Goal: Task Accomplishment & Management: Manage account settings

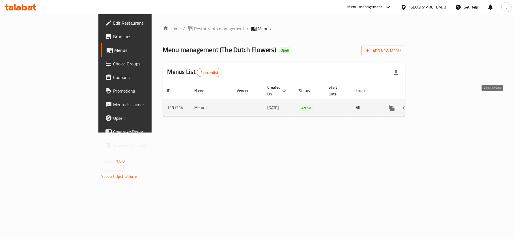
click at [436, 104] on icon "enhanced table" at bounding box center [432, 107] width 7 height 7
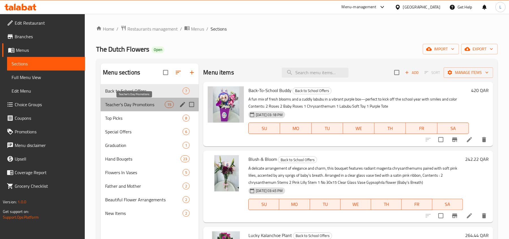
click at [139, 103] on span "Teacher's Day Promotions" at bounding box center [135, 104] width 60 height 7
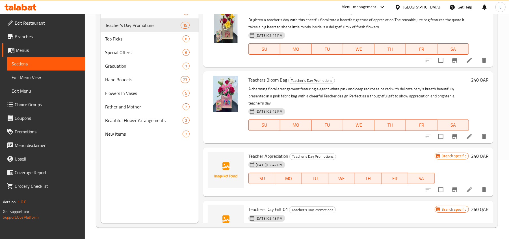
scroll to position [159, 0]
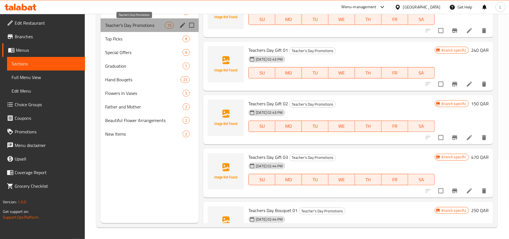
click at [147, 24] on span "Teacher's Day Promotions" at bounding box center [135, 25] width 60 height 7
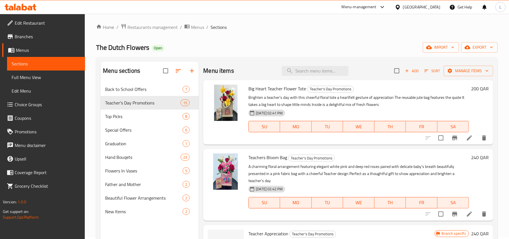
scroll to position [0, 0]
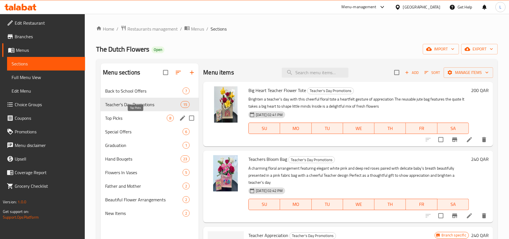
click at [120, 118] on span "Top Picks" at bounding box center [136, 117] width 62 height 7
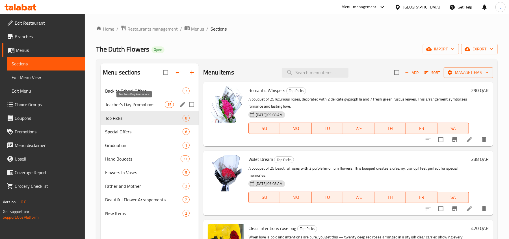
click at [132, 107] on span "Teacher's Day Promotions" at bounding box center [135, 104] width 60 height 7
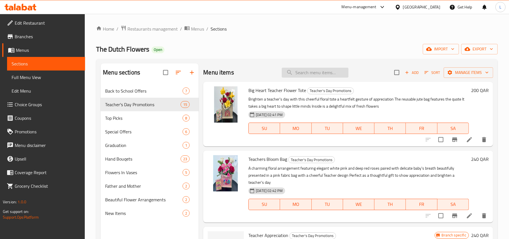
click at [295, 76] on input "search" at bounding box center [315, 73] width 67 height 10
paste input "Big Heart Teacher Flower Tote"
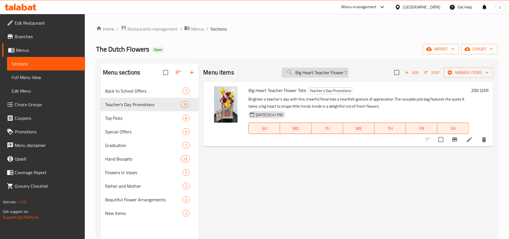
click at [326, 72] on input "Big Heart Teacher Flower Tote" at bounding box center [315, 73] width 67 height 10
paste input "Teacher’s Bloom Bag"
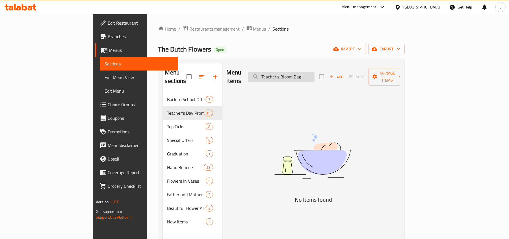
click at [293, 72] on input "Teacher’s Bloom Bag" at bounding box center [281, 77] width 67 height 10
drag, startPoint x: 313, startPoint y: 73, endPoint x: 278, endPoint y: 71, distance: 35.7
click at [278, 71] on div "Menu items Teacher’s Bloom Bag Add Sort Manage items" at bounding box center [314, 76] width 174 height 27
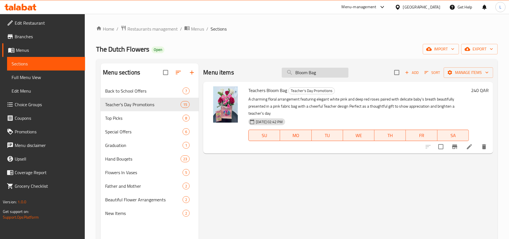
click at [298, 74] on input "Bloom Bag" at bounding box center [315, 73] width 67 height 10
paste input "Teacher Appreciation"
drag, startPoint x: 318, startPoint y: 74, endPoint x: 243, endPoint y: 77, distance: 75.6
click at [243, 77] on div "Menu items Teacher Appreciation Add Sort Manage items" at bounding box center [348, 72] width 290 height 18
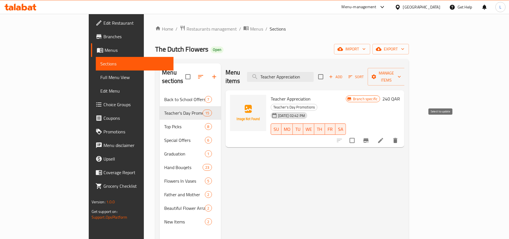
type input "Teacher Appreciation"
click at [358, 134] on input "checkbox" at bounding box center [352, 140] width 12 height 12
checkbox input "true"
click at [401, 73] on span "Manage items" at bounding box center [386, 77] width 29 height 14
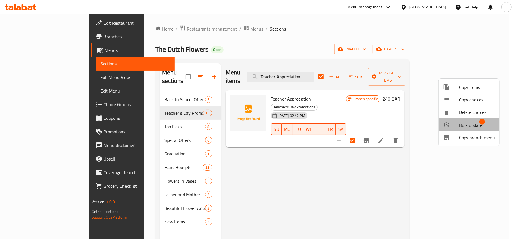
click at [475, 126] on span "Bulk update" at bounding box center [470, 125] width 23 height 7
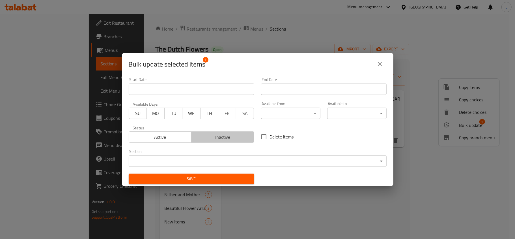
click at [223, 138] on span "Inactive" at bounding box center [223, 137] width 58 height 8
click at [232, 181] on span "Save" at bounding box center [191, 178] width 116 height 7
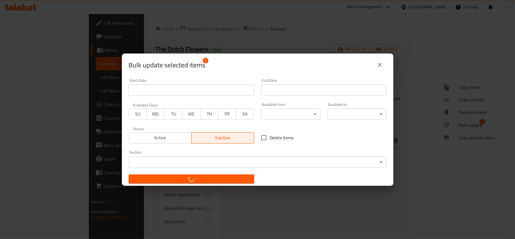
checkbox input "false"
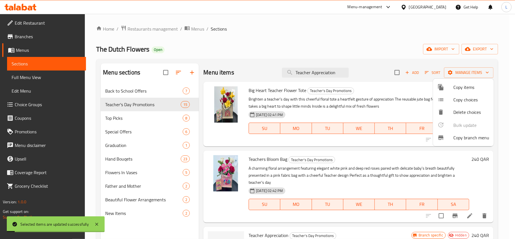
click at [315, 71] on div at bounding box center [257, 119] width 515 height 239
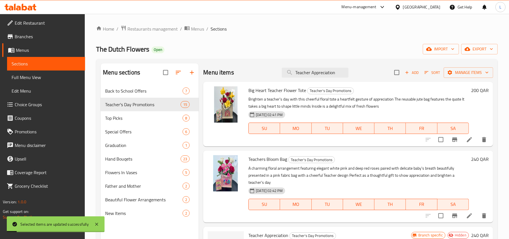
click at [315, 71] on input "Teacher Appreciation" at bounding box center [315, 73] width 67 height 10
paste input "s Day Gift 01"
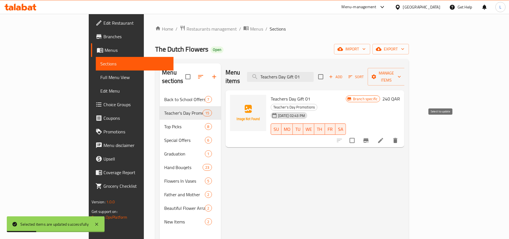
type input "Teachers Day Gift 01"
click at [358, 134] on input "checkbox" at bounding box center [352, 140] width 12 height 12
checkbox input "true"
click at [401, 72] on span "Manage items" at bounding box center [386, 77] width 29 height 14
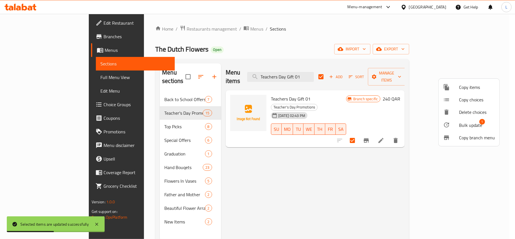
click at [465, 127] on span "Bulk update" at bounding box center [470, 125] width 23 height 7
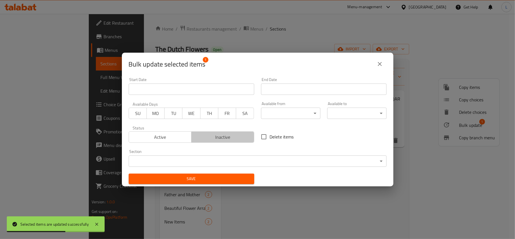
click at [235, 135] on span "Inactive" at bounding box center [223, 137] width 58 height 8
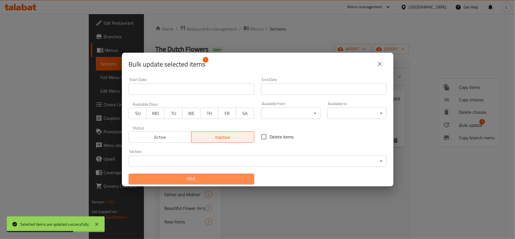
click at [235, 178] on span "Save" at bounding box center [191, 178] width 116 height 7
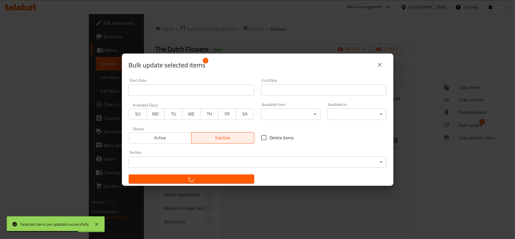
checkbox input "false"
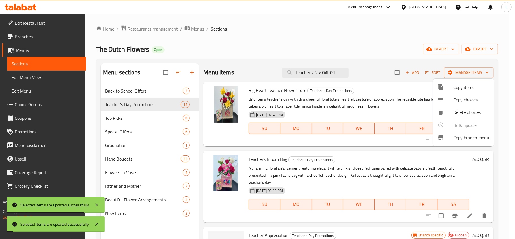
click at [300, 73] on div at bounding box center [257, 119] width 515 height 239
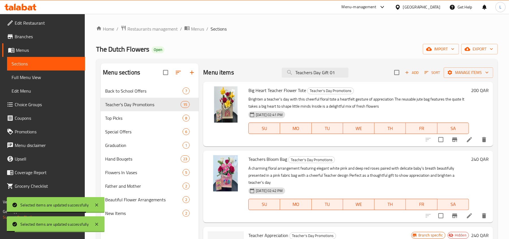
click at [300, 73] on input "Teachers Day Gift 01" at bounding box center [315, 73] width 67 height 10
paste input "2"
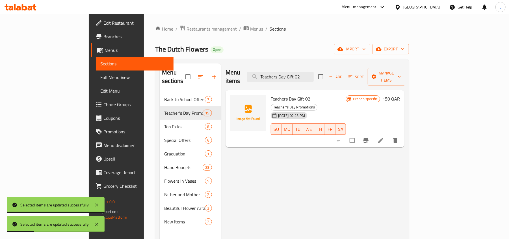
type input "Teachers Day Gift 02"
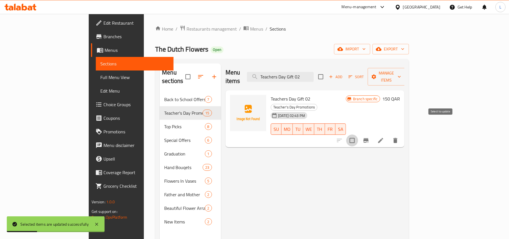
click at [358, 134] on input "checkbox" at bounding box center [352, 140] width 12 height 12
checkbox input "true"
click at [401, 76] on span "Manage items" at bounding box center [386, 77] width 29 height 14
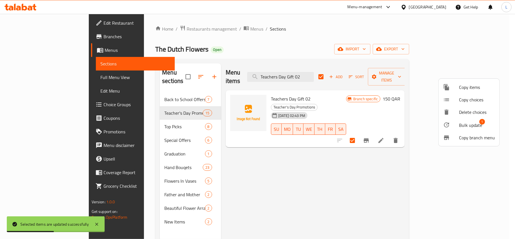
click at [479, 127] on span "Bulk update" at bounding box center [470, 125] width 23 height 7
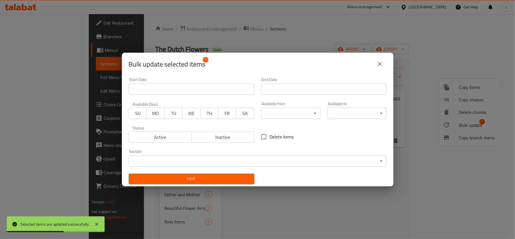
click at [224, 135] on span "Inactive" at bounding box center [223, 137] width 58 height 8
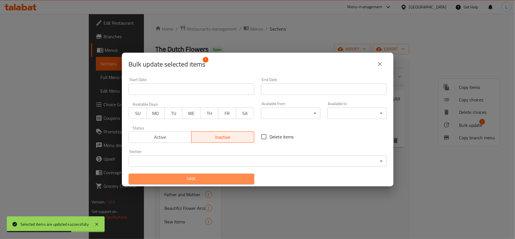
click at [230, 179] on span "Save" at bounding box center [191, 178] width 116 height 7
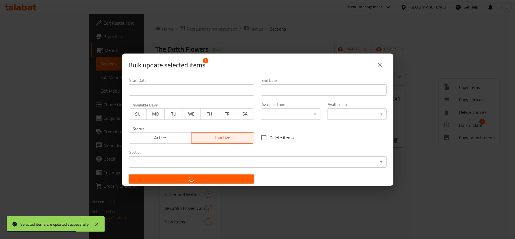
checkbox input "false"
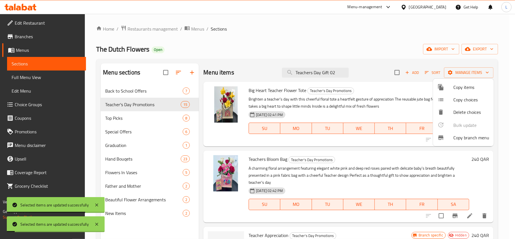
click at [306, 72] on div at bounding box center [257, 119] width 515 height 239
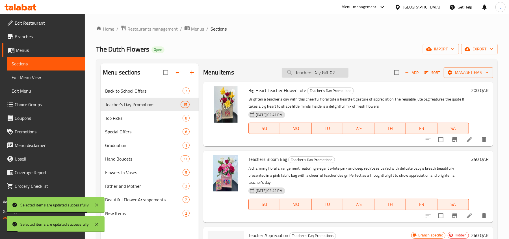
click at [306, 72] on input "Teachers Day Gift 02" at bounding box center [315, 73] width 67 height 10
paste input "3"
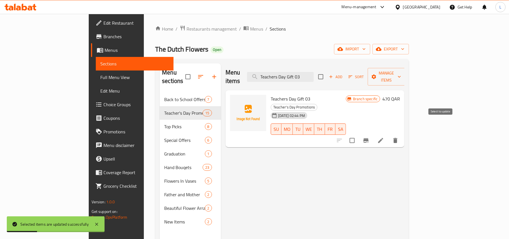
type input "Teachers Day Gift 03"
click at [358, 134] on input "checkbox" at bounding box center [352, 140] width 12 height 12
checkbox input "true"
click at [401, 73] on span "Manage items" at bounding box center [386, 77] width 29 height 14
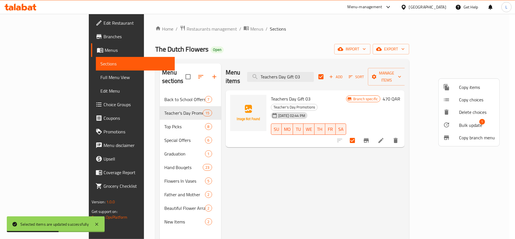
click at [474, 124] on span "Bulk update" at bounding box center [470, 125] width 23 height 7
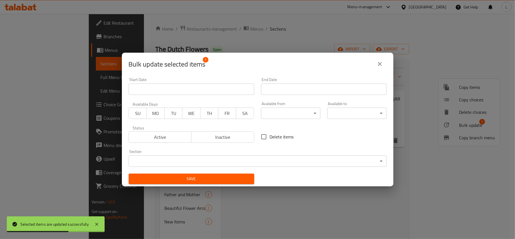
click at [213, 137] on span "Inactive" at bounding box center [223, 137] width 58 height 8
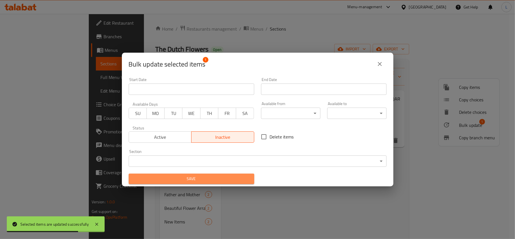
click at [228, 182] on button "Save" at bounding box center [192, 178] width 126 height 10
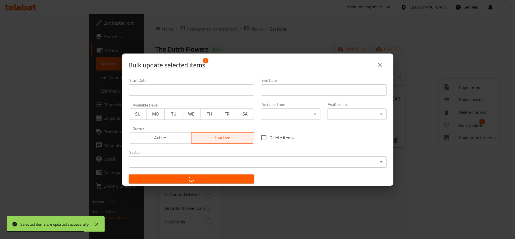
checkbox input "false"
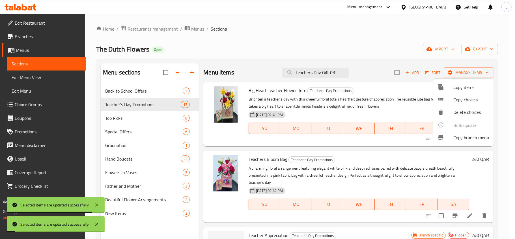
click at [301, 69] on div at bounding box center [257, 119] width 515 height 239
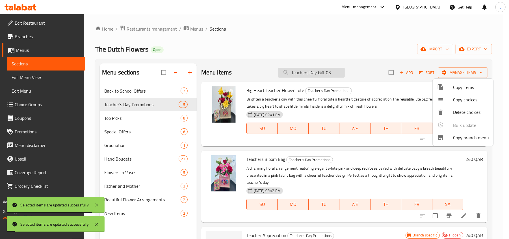
click at [302, 69] on input "Teachers Day Gift 03" at bounding box center [311, 73] width 67 height 10
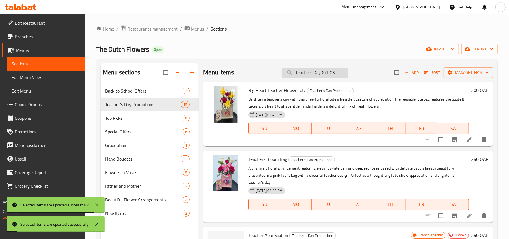
click at [302, 69] on input "Teachers Day Gift 03" at bounding box center [315, 73] width 67 height 10
paste input "Bouquet 01"
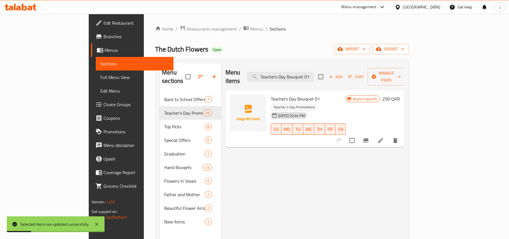
type input "Teachers Day Bouquet 01"
click at [358, 134] on input "checkbox" at bounding box center [352, 140] width 12 height 12
checkbox input "true"
click at [401, 72] on span "Manage items" at bounding box center [386, 77] width 29 height 14
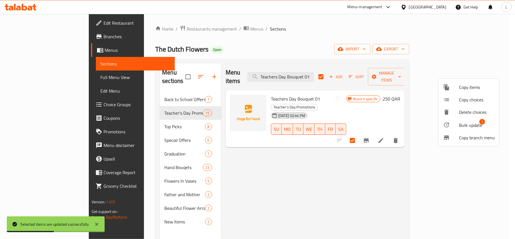
click at [474, 123] on span "Bulk update" at bounding box center [470, 125] width 23 height 7
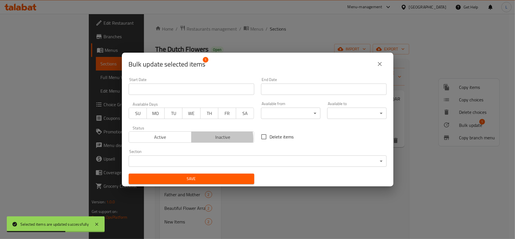
click at [215, 139] on span "Inactive" at bounding box center [223, 137] width 58 height 8
click at [229, 174] on button "Save" at bounding box center [192, 178] width 126 height 10
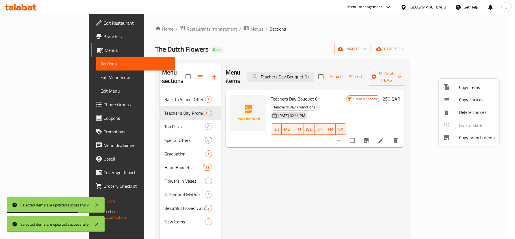
checkbox input "false"
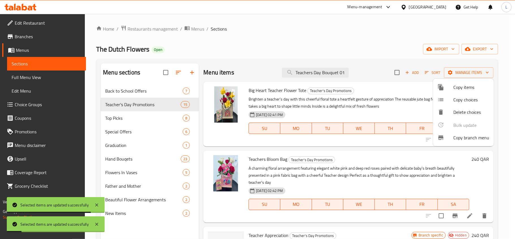
click at [300, 75] on div at bounding box center [257, 119] width 515 height 239
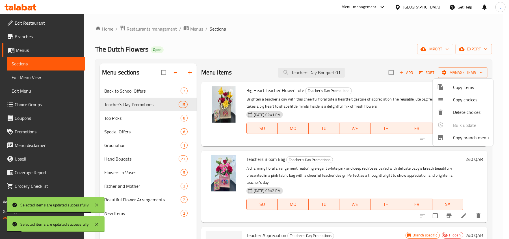
click at [300, 75] on input "Teachers Day Bouquet 01" at bounding box center [311, 73] width 67 height 10
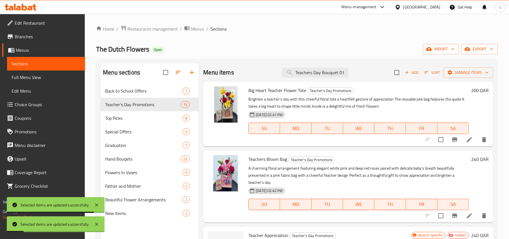
click at [300, 75] on input "Teachers Day Bouquet 01" at bounding box center [315, 73] width 67 height 10
paste input "2"
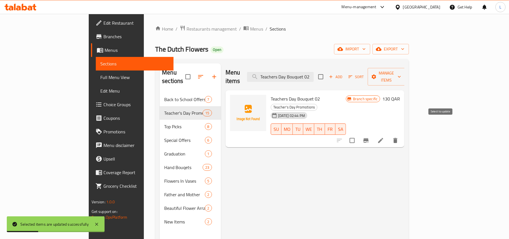
type input "Teachers Day Bouquet 02"
click at [358, 134] on input "checkbox" at bounding box center [352, 140] width 12 height 12
checkbox input "true"
click at [401, 73] on span "Manage items" at bounding box center [386, 77] width 29 height 14
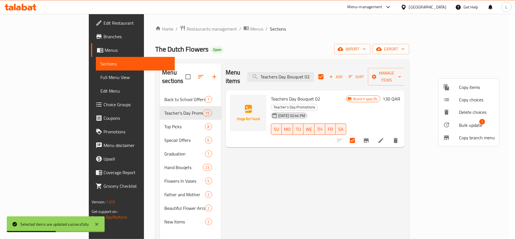
click at [471, 125] on span "Bulk update" at bounding box center [470, 125] width 23 height 7
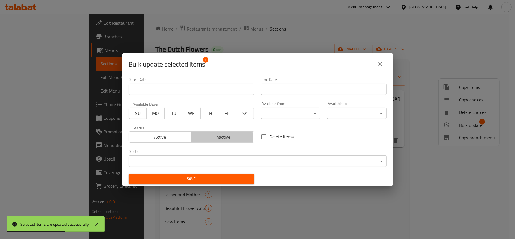
click at [204, 137] on span "Inactive" at bounding box center [223, 137] width 58 height 8
click at [219, 176] on span "Save" at bounding box center [191, 178] width 116 height 7
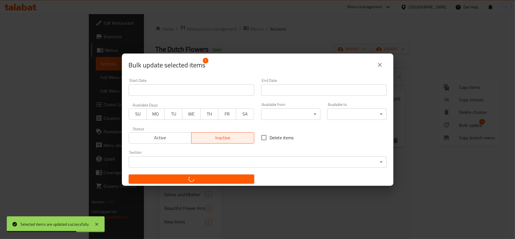
checkbox input "false"
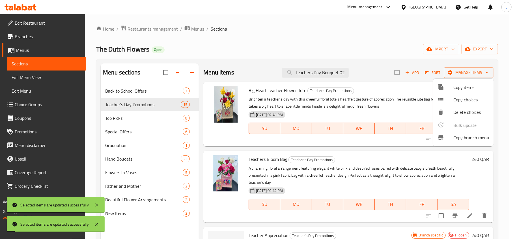
click at [332, 71] on div at bounding box center [257, 119] width 515 height 239
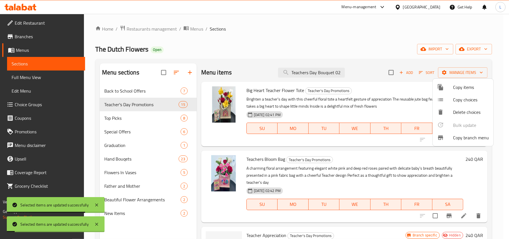
click at [332, 71] on input "Teachers Day Bouquet 02" at bounding box center [311, 73] width 67 height 10
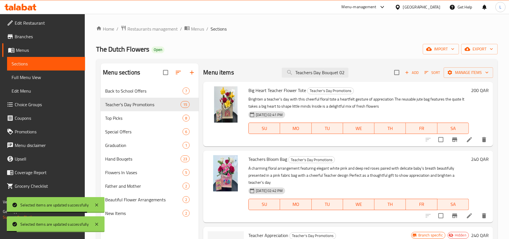
click at [332, 71] on input "Teachers Day Bouquet 02" at bounding box center [315, 73] width 67 height 10
paste input "3"
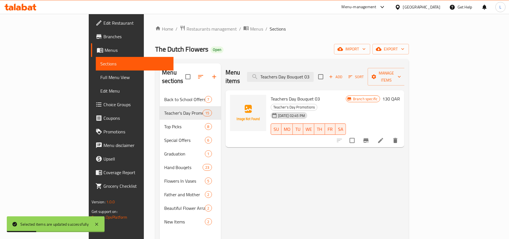
type input "Teachers Day Bouquet 03"
click at [358, 134] on input "checkbox" at bounding box center [352, 140] width 12 height 12
checkbox input "true"
click at [401, 73] on span "Manage items" at bounding box center [386, 77] width 29 height 14
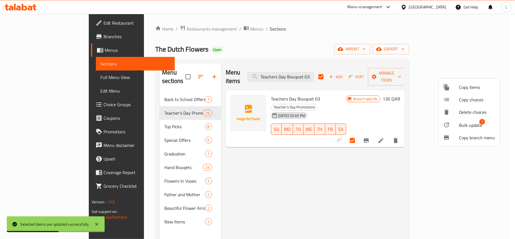
click at [462, 124] on span "Bulk update" at bounding box center [470, 125] width 23 height 7
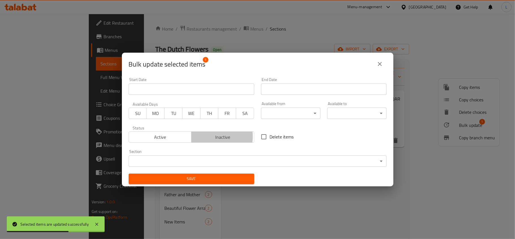
click at [204, 136] on span "Inactive" at bounding box center [223, 137] width 58 height 8
click at [217, 178] on span "Save" at bounding box center [191, 178] width 116 height 7
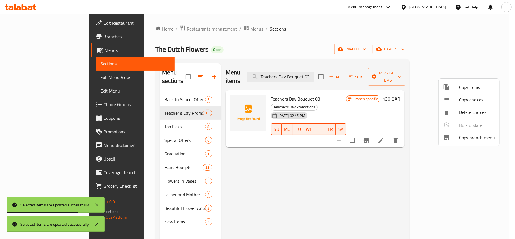
checkbox input "false"
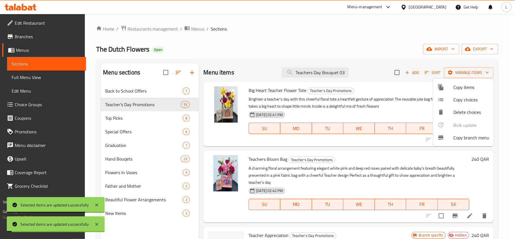
click at [327, 72] on div at bounding box center [257, 119] width 515 height 239
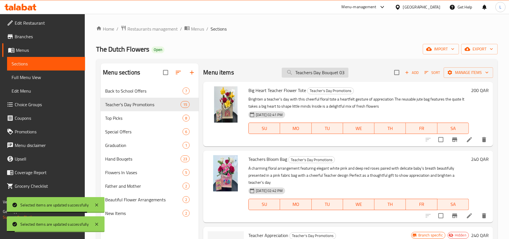
click at [327, 72] on input "Teachers Day Bouquet 03" at bounding box center [315, 73] width 67 height 10
paste input "4"
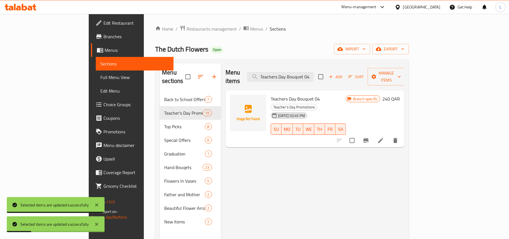
type input "Teachers Day Bouquet 04"
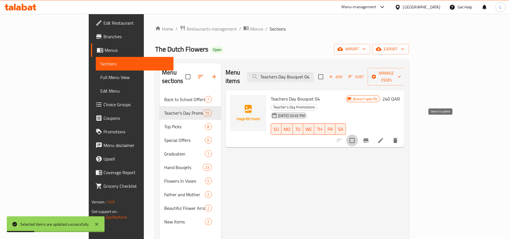
click at [358, 134] on input "checkbox" at bounding box center [352, 140] width 12 height 12
checkbox input "true"
click at [401, 75] on span "Manage items" at bounding box center [386, 77] width 29 height 14
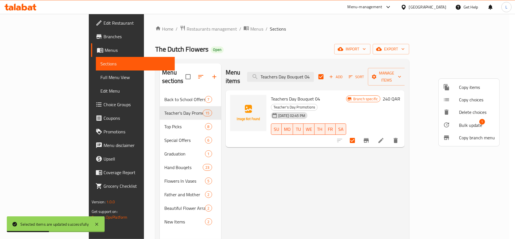
click at [471, 124] on span "Bulk update" at bounding box center [470, 125] width 23 height 7
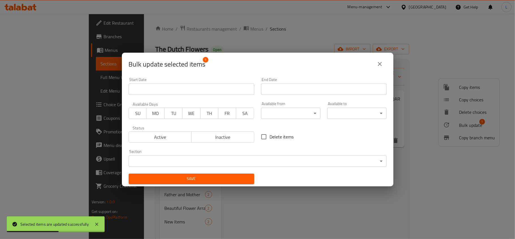
click at [210, 139] on span "Inactive" at bounding box center [223, 137] width 58 height 8
click at [225, 176] on span "Save" at bounding box center [191, 178] width 116 height 7
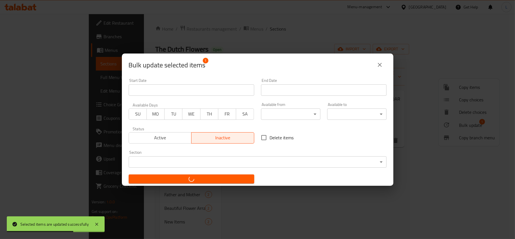
checkbox input "false"
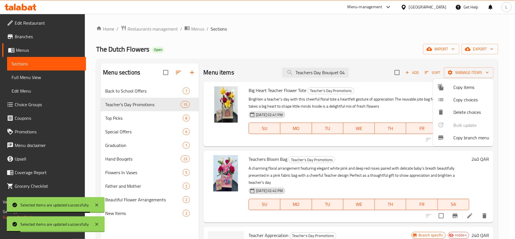
click at [323, 72] on div at bounding box center [257, 119] width 515 height 239
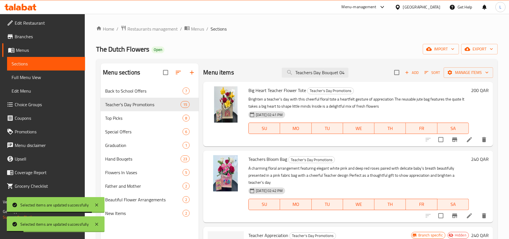
click at [323, 72] on input "Teachers Day Bouquet 04" at bounding box center [315, 73] width 67 height 10
paste input "5"
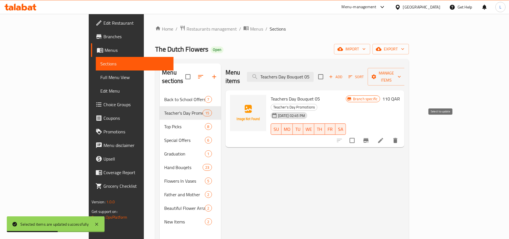
type input "Teachers Day Bouquet 05"
click at [358, 134] on input "checkbox" at bounding box center [352, 140] width 12 height 12
checkbox input "true"
click at [401, 75] on span "Manage items" at bounding box center [386, 77] width 29 height 14
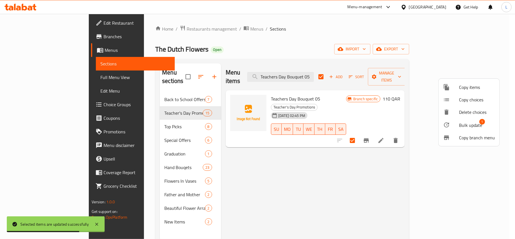
click at [470, 124] on span "Bulk update" at bounding box center [470, 125] width 23 height 7
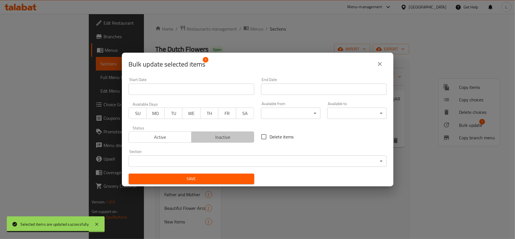
click at [239, 139] on span "Inactive" at bounding box center [223, 137] width 58 height 8
click at [228, 180] on span "Save" at bounding box center [191, 178] width 116 height 7
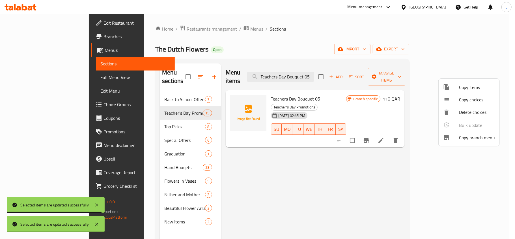
checkbox input "false"
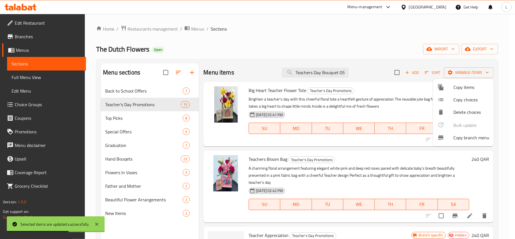
click at [307, 71] on div at bounding box center [257, 119] width 515 height 239
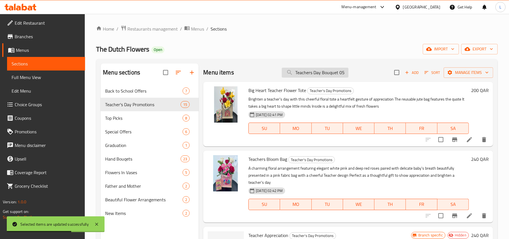
click at [308, 70] on input "Teachers Day Bouquet 05" at bounding box center [315, 73] width 67 height 10
paste input "6"
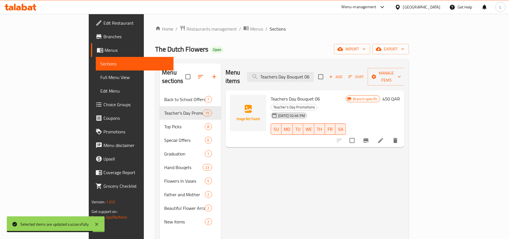
type input "Teachers Day Bouquet 06"
drag, startPoint x: 438, startPoint y: 122, endPoint x: 447, endPoint y: 115, distance: 12.1
click at [358, 134] on input "checkbox" at bounding box center [352, 140] width 12 height 12
checkbox input "true"
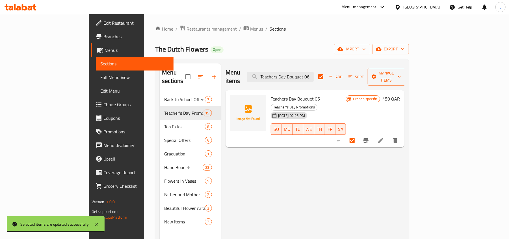
click at [401, 75] on span "Manage items" at bounding box center [386, 77] width 29 height 14
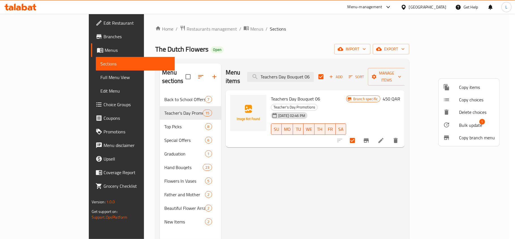
click at [468, 124] on span "Bulk update" at bounding box center [470, 125] width 23 height 7
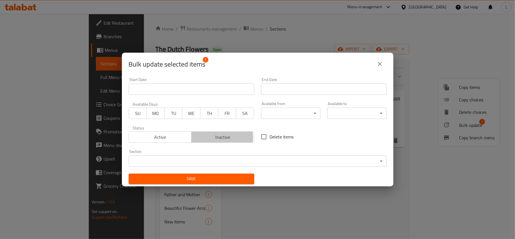
click at [215, 137] on span "Inactive" at bounding box center [223, 137] width 58 height 8
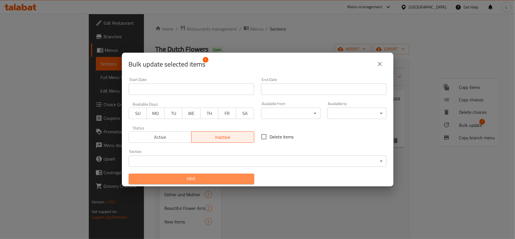
click at [229, 180] on span "Save" at bounding box center [191, 178] width 116 height 7
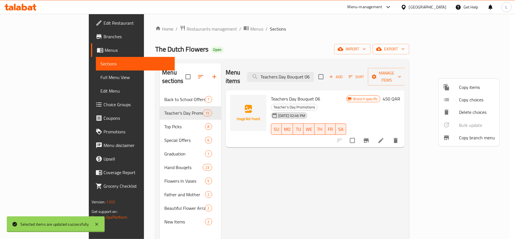
checkbox input "false"
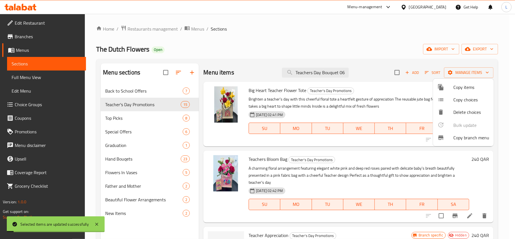
click at [334, 74] on div at bounding box center [257, 119] width 515 height 239
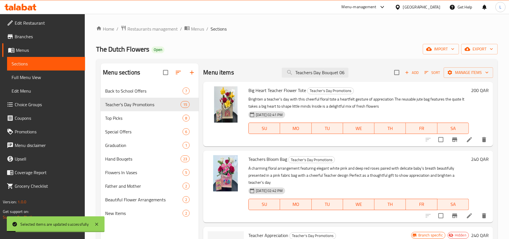
click at [334, 74] on input "Teachers Day Bouquet 06" at bounding box center [315, 73] width 67 height 10
paste input "7"
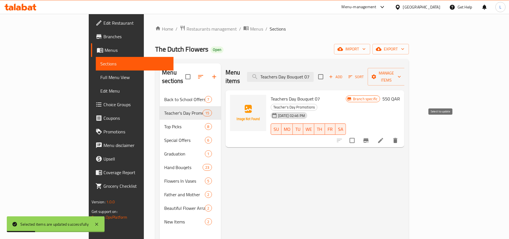
type input "Teachers Day Bouquet 07"
click at [358, 134] on input "checkbox" at bounding box center [352, 140] width 12 height 12
checkbox input "true"
click at [401, 73] on span "Manage items" at bounding box center [386, 77] width 29 height 14
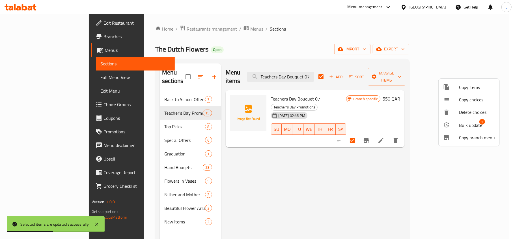
click at [466, 122] on span "Bulk update" at bounding box center [470, 125] width 23 height 7
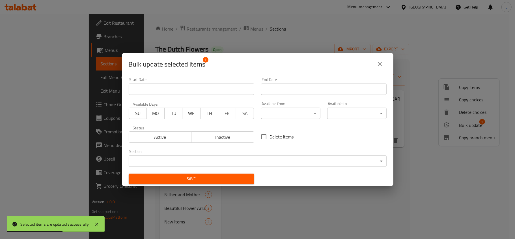
click at [217, 137] on span "Inactive" at bounding box center [223, 137] width 58 height 8
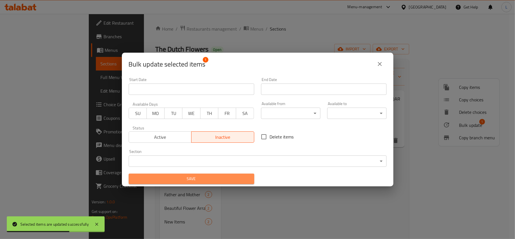
click at [234, 176] on span "Save" at bounding box center [191, 178] width 116 height 7
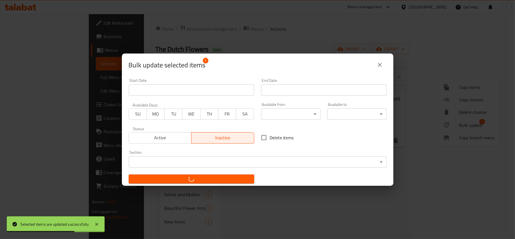
checkbox input "false"
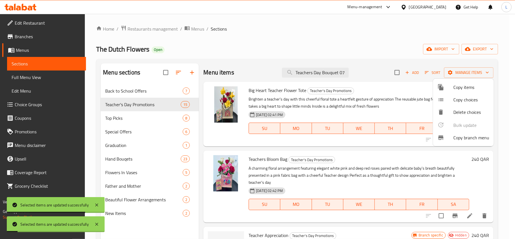
click at [296, 75] on div at bounding box center [257, 119] width 515 height 239
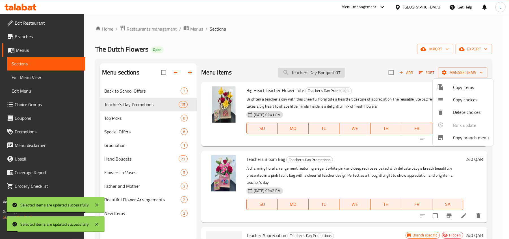
click at [296, 75] on input "Teachers Day Bouquet 07" at bounding box center [311, 73] width 67 height 10
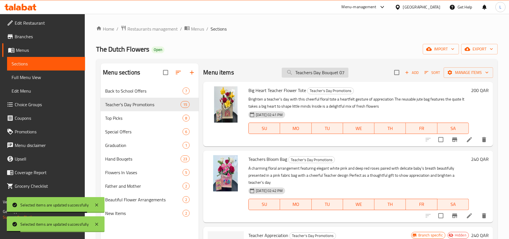
click at [296, 75] on input "Teachers Day Bouquet 07" at bounding box center [315, 73] width 67 height 10
paste input "8"
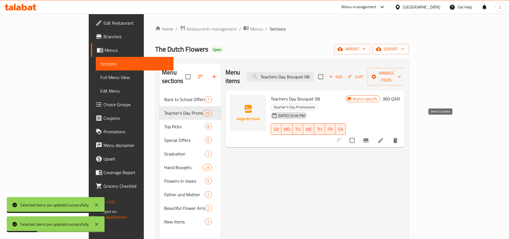
type input "Teachers Day Bouquet 08"
click at [358, 134] on input "checkbox" at bounding box center [352, 140] width 12 height 12
checkbox input "true"
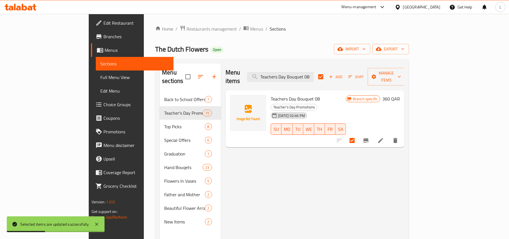
click at [405, 79] on div "Menu items Teachers Day Bouquet 08 Add Sort Manage items" at bounding box center [315, 76] width 179 height 27
click at [401, 73] on span "Manage items" at bounding box center [386, 77] width 29 height 14
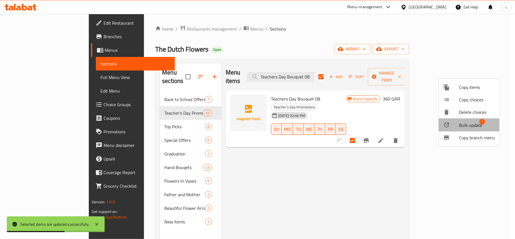
click at [467, 125] on span "Bulk update" at bounding box center [470, 125] width 23 height 7
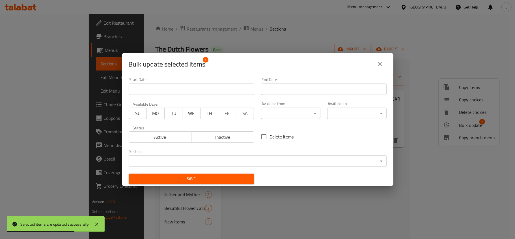
click at [212, 139] on span "Inactive" at bounding box center [223, 137] width 58 height 8
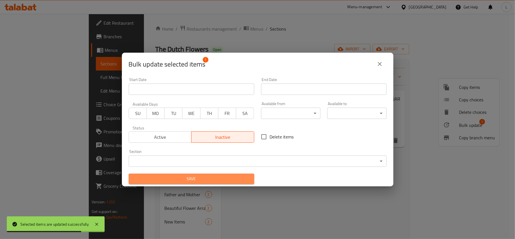
click at [219, 179] on span "Save" at bounding box center [191, 178] width 116 height 7
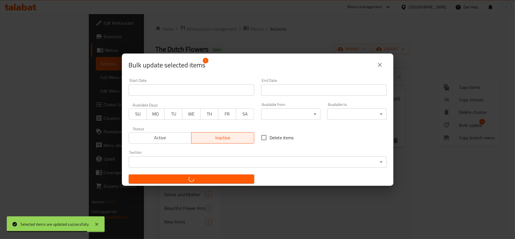
checkbox input "false"
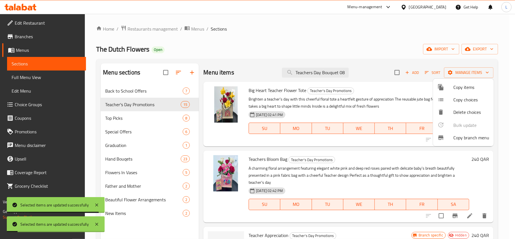
click at [306, 74] on div at bounding box center [257, 119] width 515 height 239
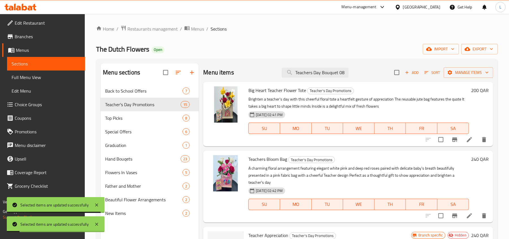
click at [306, 74] on input "Teachers Day Bouquet 08" at bounding box center [315, 73] width 67 height 10
paste input "9"
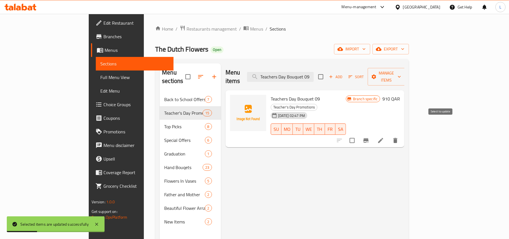
type input "Teachers Day Bouquet 09"
click at [358, 134] on input "checkbox" at bounding box center [352, 140] width 12 height 12
checkbox input "true"
click at [376, 74] on icon "button" at bounding box center [374, 76] width 5 height 5
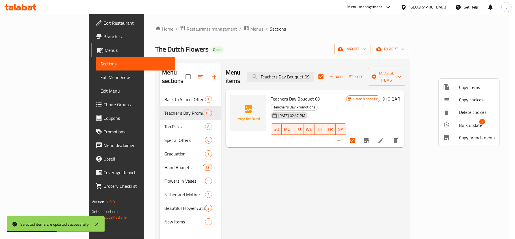
click at [464, 126] on span "Bulk update" at bounding box center [470, 125] width 23 height 7
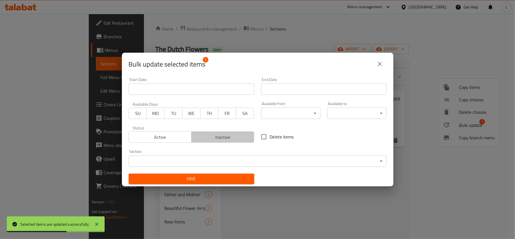
click at [222, 141] on button "Inactive" at bounding box center [222, 136] width 63 height 11
click at [232, 178] on span "Save" at bounding box center [191, 178] width 116 height 7
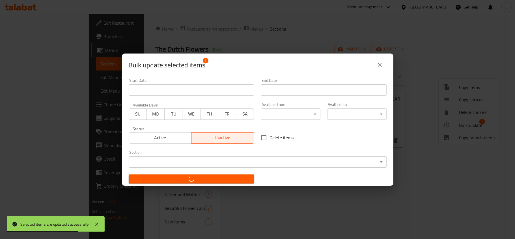
checkbox input "false"
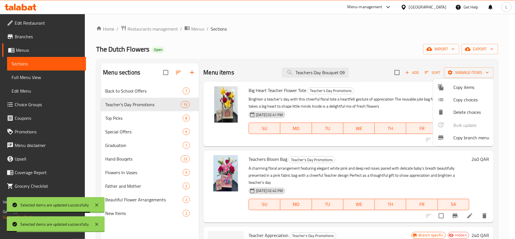
click at [307, 67] on div at bounding box center [257, 119] width 515 height 239
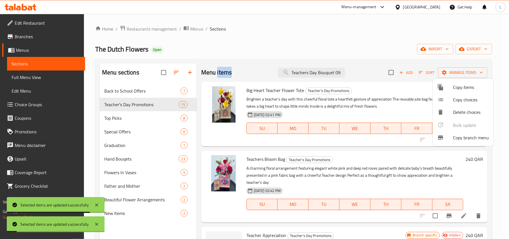
click at [307, 67] on div "Menu items Teachers Day Bouquet 09 Add Sort Manage items" at bounding box center [344, 72] width 286 height 18
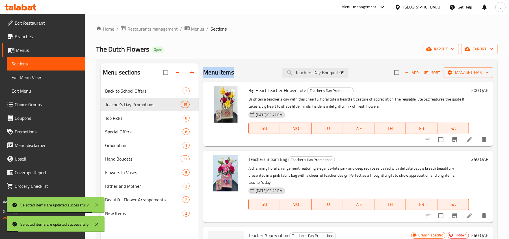
click at [306, 67] on div "Menu items Teachers Day Bouquet 09 Add Sort Manage items" at bounding box center [348, 72] width 290 height 18
click at [310, 70] on input "Teachers Day Bouquet 09" at bounding box center [315, 73] width 67 height 10
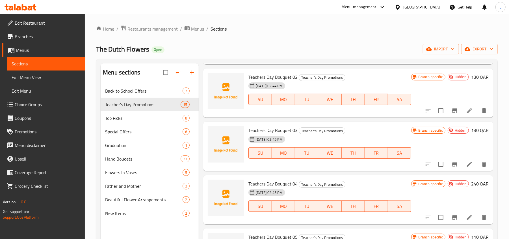
click at [150, 30] on span "Restaurants management" at bounding box center [152, 28] width 50 height 7
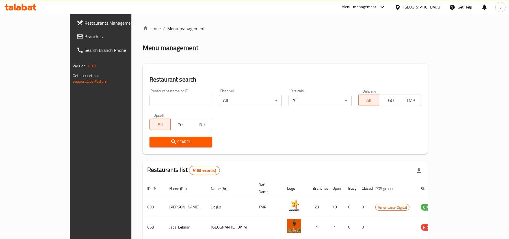
click at [85, 34] on span "Branches" at bounding box center [118, 36] width 66 height 7
